Goal: Find specific page/section: Find specific page/section

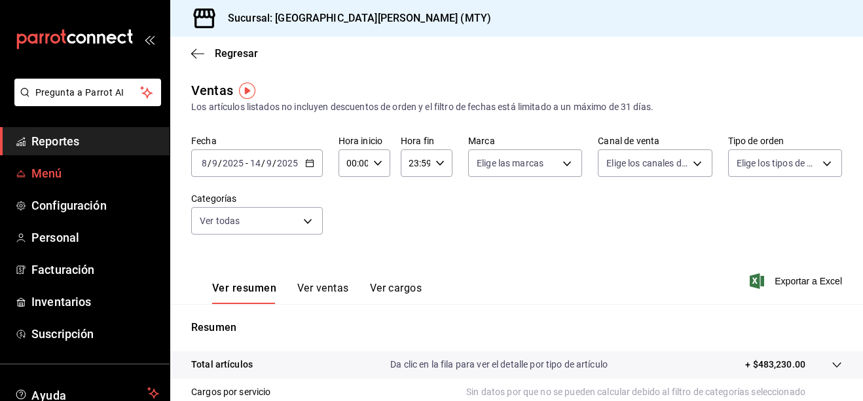
click at [50, 176] on span "Menú" at bounding box center [95, 173] width 128 height 18
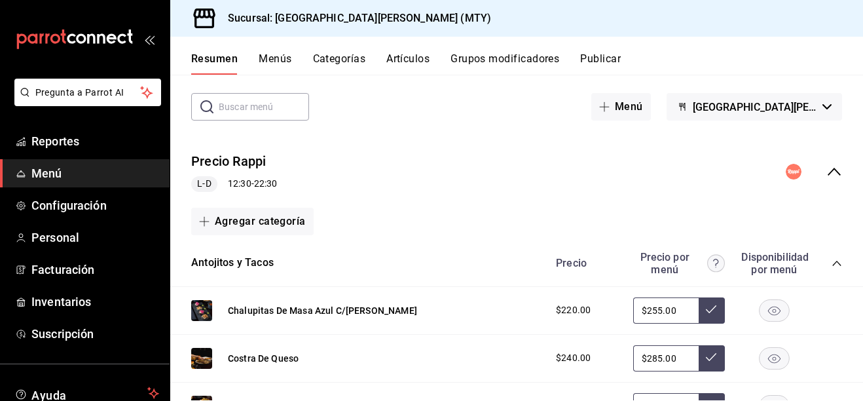
scroll to position [131, 0]
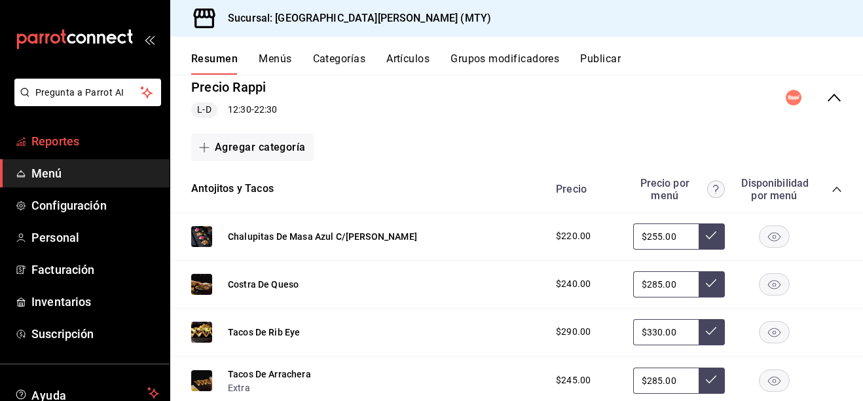
click at [33, 137] on span "Reportes" at bounding box center [95, 141] width 128 height 18
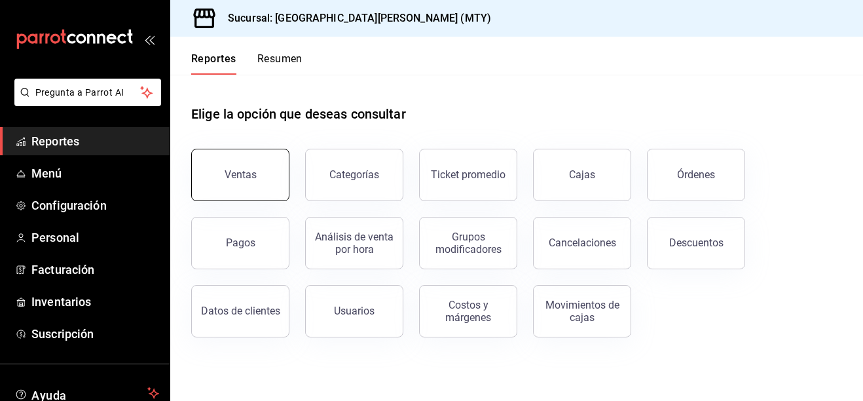
click at [266, 177] on button "Ventas" at bounding box center [240, 175] width 98 height 52
